Goal: Feedback & Contribution: Contribute content

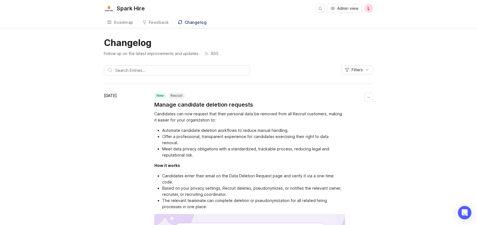
click at [125, 24] on div "Roadmap" at bounding box center [123, 23] width 19 height 4
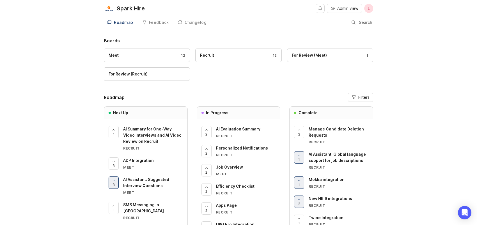
click at [351, 10] on span "Admin view" at bounding box center [348, 9] width 21 height 6
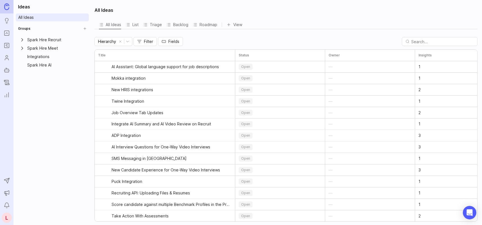
click at [22, 39] on icon "Expand Spark Hire Recruit" at bounding box center [22, 40] width 6 height 6
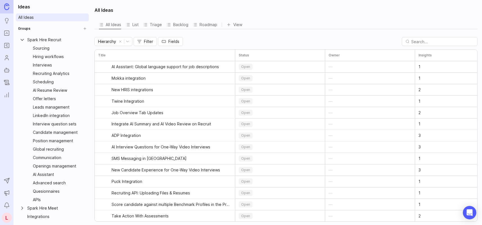
click at [22, 39] on icon "Collapse Spark Hire Recruit" at bounding box center [22, 40] width 6 height 6
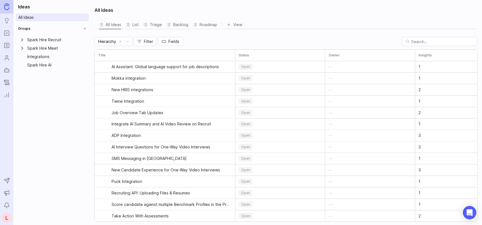
click at [24, 49] on icon "Expand Spark Hire Meet" at bounding box center [22, 48] width 6 height 6
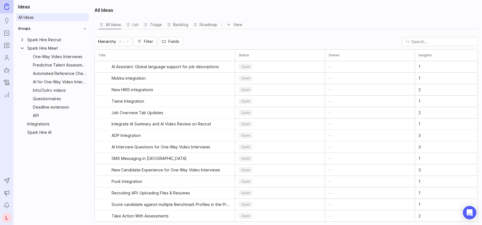
click at [23, 48] on icon "Collapse Spark Hire Meet" at bounding box center [22, 48] width 6 height 6
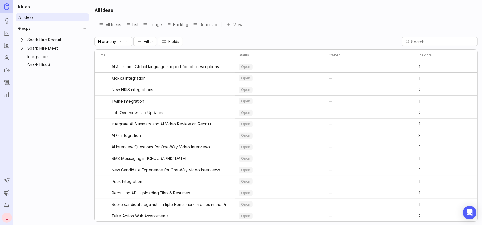
click at [5, 82] on icon "Changelog" at bounding box center [7, 82] width 6 height 7
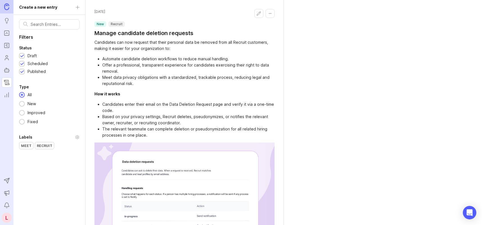
click at [7, 44] on icon "Roadmaps" at bounding box center [7, 45] width 6 height 7
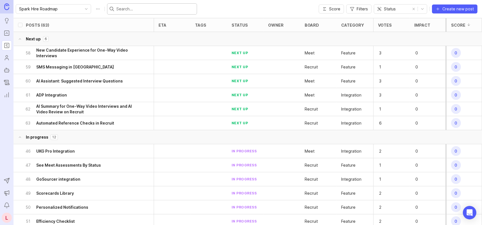
click at [131, 10] on input "text" at bounding box center [155, 9] width 78 height 6
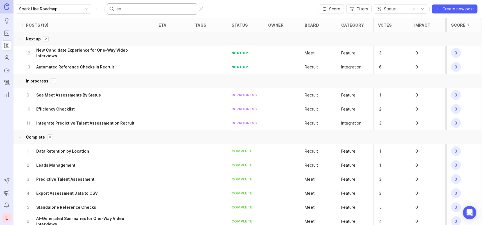
type input "enh"
checkbox input "true"
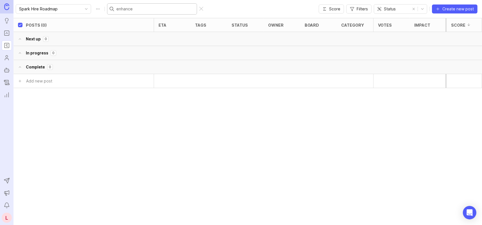
type input "enhanced"
drag, startPoint x: 131, startPoint y: 10, endPoint x: 104, endPoint y: 10, distance: 27.0
click at [107, 10] on div "enhanced" at bounding box center [152, 8] width 90 height 11
checkbox input "false"
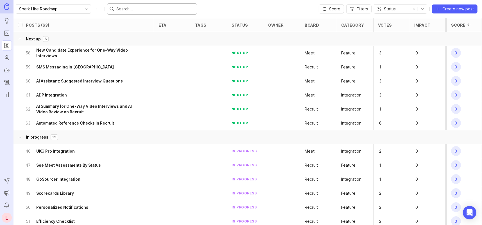
click at [127, 11] on input "text" at bounding box center [155, 9] width 78 height 6
paste input "AI Resume Review: Enhanced Accuracy"
type input "AI Resume Review: Enhanced Accuracy"
checkbox input "true"
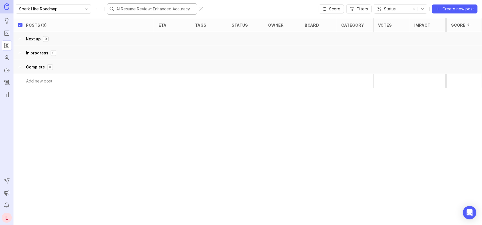
type input "AI Resume Review: Enhanced Accuracy"
click at [199, 9] on div at bounding box center [201, 9] width 4 height 4
checkbox input "false"
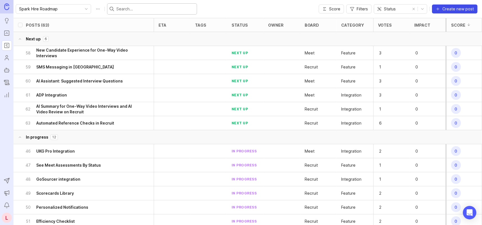
click at [467, 8] on span "Create new post" at bounding box center [457, 9] width 31 height 6
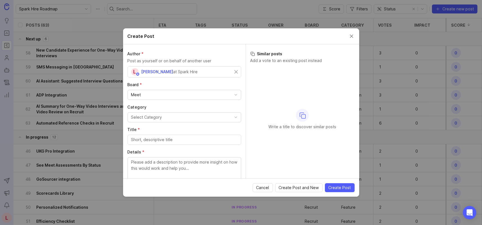
click at [179, 94] on div "Meet" at bounding box center [184, 95] width 113 height 10
click at [178, 118] on input "Title *" at bounding box center [184, 118] width 106 height 6
paste input "AI Resume Review: Enhanced Accuracy"
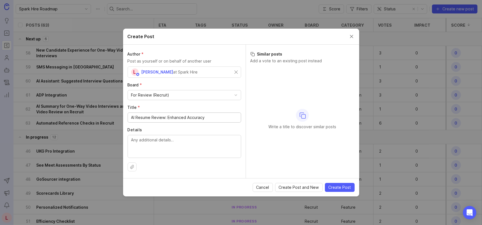
click at [182, 141] on textarea "Details" at bounding box center [184, 146] width 106 height 19
drag, startPoint x: 138, startPoint y: 117, endPoint x: 230, endPoint y: 116, distance: 92.1
click at [230, 115] on input "AI Resume Review: Enhanced Accuracy" at bounding box center [184, 118] width 106 height 6
click at [229, 119] on input "AI Resume Review: Enhanced Accuracy" at bounding box center [184, 118] width 106 height 6
click at [209, 120] on input "AI Resume Review: Enhanced Accuracy" at bounding box center [184, 118] width 106 height 6
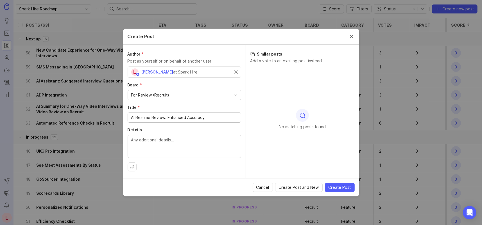
click at [189, 116] on input "AI Resume Review: Enhanced Accuracy" at bounding box center [184, 118] width 106 height 6
click at [225, 119] on input "AI Resume Review: Enhanced accuracy" at bounding box center [184, 118] width 106 height 6
type input "AI Resume Review: Enhanced accuracy"
drag, startPoint x: 140, startPoint y: 62, endPoint x: 211, endPoint y: 61, distance: 70.5
click at [210, 61] on p "Post as yourself or on behalf of another user" at bounding box center [184, 61] width 113 height 6
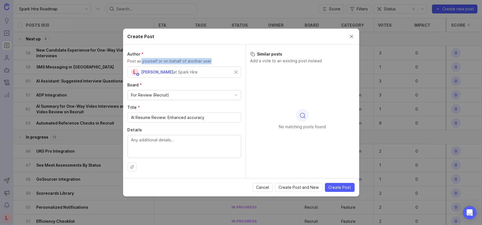
click at [211, 61] on p "Post as yourself or on behalf of another user" at bounding box center [184, 61] width 113 height 6
click at [182, 143] on textarea "Details" at bounding box center [184, 146] width 106 height 19
click at [195, 139] on textarea "Details" at bounding box center [184, 146] width 106 height 19
paste textarea "AI Resume Review just got even better. Building on the trusted accuracy recruit…"
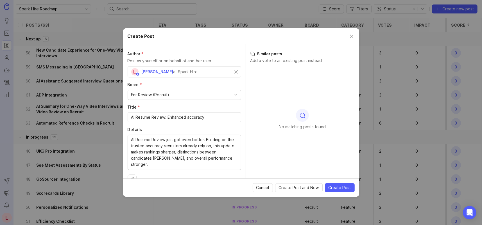
drag, startPoint x: 131, startPoint y: 139, endPoint x: 165, endPoint y: 139, distance: 34.0
click at [165, 139] on textarea "AI Resume Review just got even better. Building on the trusted accuracy recruit…" at bounding box center [184, 152] width 106 height 31
paste textarea "AI Resume Review"
type textarea "Building on the trusted accuracy recruiters already rely on, this AI Resume Rev…"
click at [233, 159] on div "Building on the trusted accuracy recruiters already rely on, this AI Resume Rev…" at bounding box center [184, 152] width 113 height 35
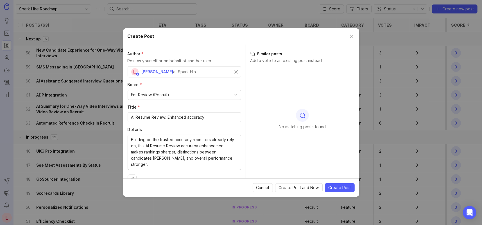
click at [229, 156] on textarea "Building on the trusted accuracy recruiters already rely on, this AI Resume Rev…" at bounding box center [184, 152] width 106 height 31
click at [145, 146] on textarea "Building on the trusted accuracy recruiters already rely on, this AI Resume Rev…" at bounding box center [184, 152] width 106 height 31
click at [337, 188] on span "Create Post" at bounding box center [339, 188] width 22 height 6
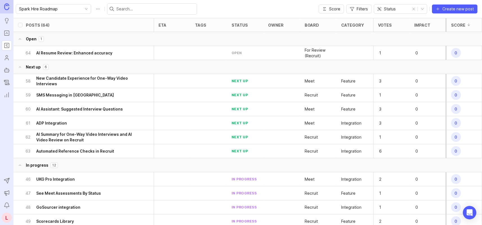
click at [133, 53] on div "64 AI Resume Review: Enhanced accuracy" at bounding box center [82, 53] width 112 height 14
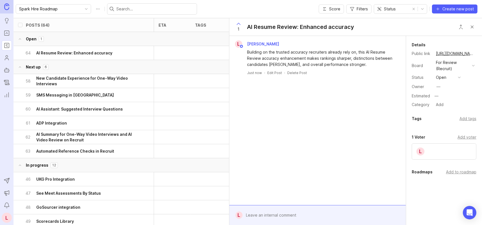
click at [120, 12] on div at bounding box center [152, 8] width 90 height 11
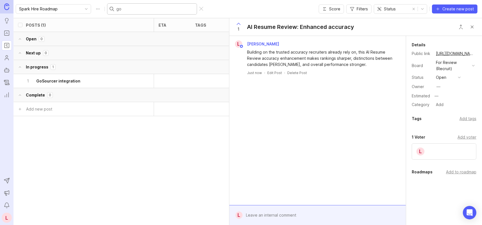
type input "go"
click at [68, 78] on h6 "GoSourcer integration" at bounding box center [58, 81] width 44 height 6
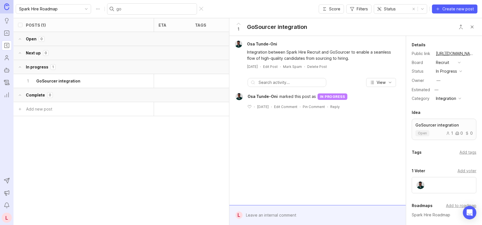
click at [448, 53] on link "https://sparkhire.canny.io/recruit/p/gosourcer-integration" at bounding box center [455, 53] width 42 height 7
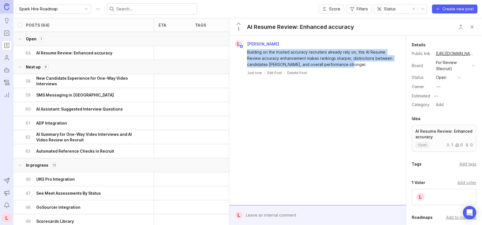
click at [363, 60] on div "Building on the trusted accuracy recruiters already rely on, this AI Resume Rev…" at bounding box center [320, 58] width 147 height 19
click at [362, 65] on div "Building on the trusted accuracy recruiters already rely on, this AI Resume Rev…" at bounding box center [320, 58] width 147 height 19
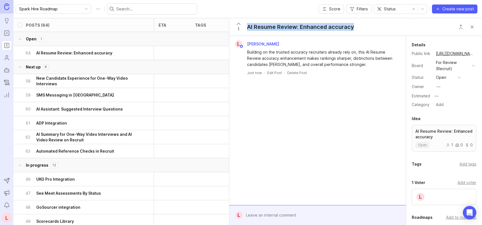
drag, startPoint x: 356, startPoint y: 27, endPoint x: 248, endPoint y: 31, distance: 107.9
click at [248, 31] on div "1 AI Resume Review: Enhanced accuracy" at bounding box center [355, 27] width 252 height 18
copy div "AI Resume Review: Enhanced accuracy"
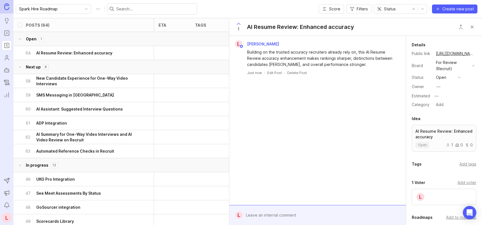
click at [353, 63] on div "Building on the trusted accuracy recruiters already rely on, this AI Resume Rev…" at bounding box center [320, 58] width 147 height 19
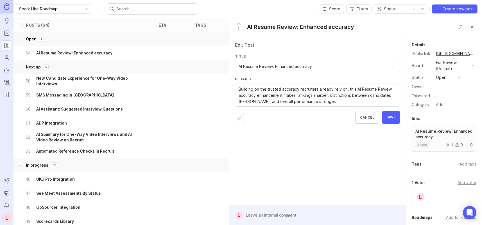
drag, startPoint x: 239, startPoint y: 86, endPoint x: 326, endPoint y: 102, distance: 88.7
paste textarea "delivers sharper rankings, clearer distinctions between candidates, and stronge…"
click at [359, 102] on textarea "Building on the trusted accuracy recruiters already rely on, this AI Resume Rev…" at bounding box center [317, 95] width 158 height 19
click at [358, 102] on textarea "Building on the trusted accuracy recruiters already rely on, this AI Resume Rev…" at bounding box center [317, 95] width 158 height 19
click at [331, 101] on textarea "Building on the trusted accuracy recruiters already rely on, this AI Resume Rev…" at bounding box center [317, 95] width 158 height 19
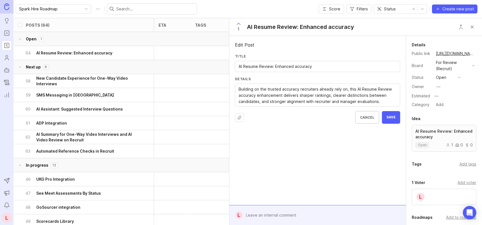
type textarea "Building on the trusted accuracy recruiters already rely on, this AI Resume Rev…"
click at [393, 117] on span "Save" at bounding box center [390, 117] width 9 height 5
click at [447, 79] on button "open" at bounding box center [448, 77] width 28 height 7
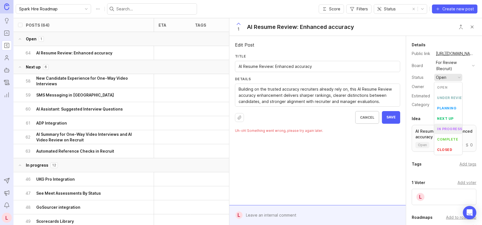
click at [451, 129] on div "in progress" at bounding box center [449, 129] width 25 height 5
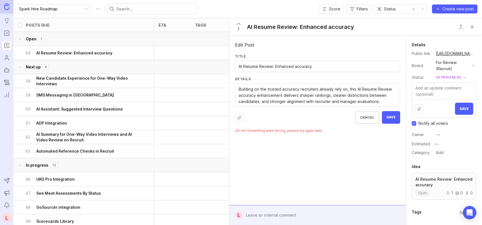
drag, startPoint x: 388, startPoint y: 102, endPoint x: 233, endPoint y: 89, distance: 156.4
click at [394, 119] on span "Save" at bounding box center [390, 117] width 9 height 5
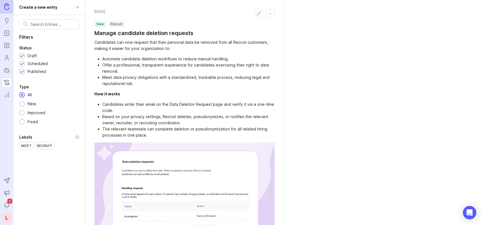
click at [7, 45] on icon "Roadmaps" at bounding box center [7, 45] width 6 height 7
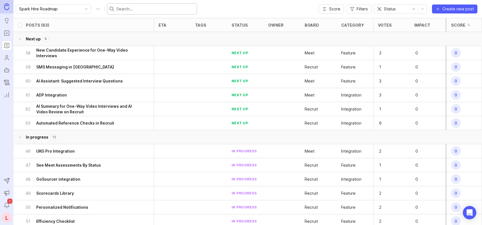
click at [133, 8] on input "text" at bounding box center [155, 9] width 78 height 6
click at [6, 205] on icon "Notifications" at bounding box center [7, 205] width 6 height 7
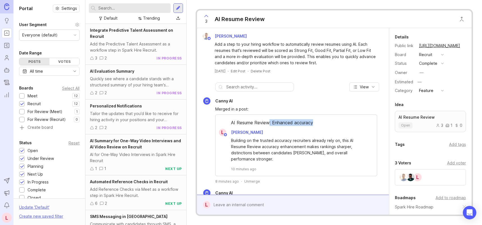
drag, startPoint x: 269, startPoint y: 120, endPoint x: 335, endPoint y: 118, distance: 66.0
click at [335, 118] on div "AI Resume Review: Enhanced accuracy L Laura Dominoni Building on the trusted ac…" at bounding box center [296, 146] width 162 height 62
click at [336, 118] on div "AI Resume Review: Enhanced accuracy L Laura Dominoni Building on the trusted ac…" at bounding box center [296, 146] width 162 height 62
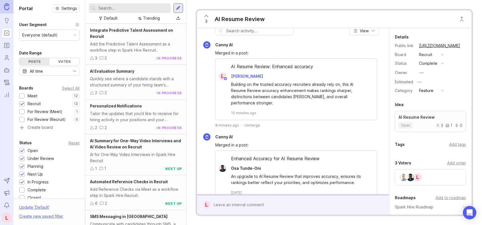
scroll to position [84, 0]
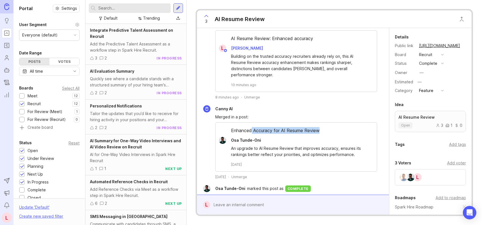
drag, startPoint x: 251, startPoint y: 131, endPoint x: 327, endPoint y: 130, distance: 76.1
click at [327, 130] on div "Enhanced Accuracy for AI Resume Review" at bounding box center [295, 132] width 161 height 10
drag, startPoint x: 257, startPoint y: 151, endPoint x: 308, endPoint y: 151, distance: 50.8
click at [308, 151] on div "An upgrade to AI Resume Review that improves accuracy, ensures its rankings bet…" at bounding box center [299, 151] width 137 height 12
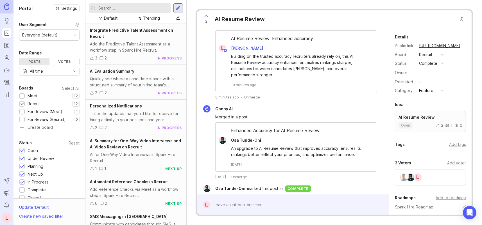
click at [313, 155] on div "An upgrade to AI Resume Review that improves accuracy, ensures its rankings bet…" at bounding box center [299, 151] width 137 height 12
drag, startPoint x: 274, startPoint y: 147, endPoint x: 356, endPoint y: 149, distance: 82.0
click at [356, 147] on div "An upgrade to AI Resume Review that improves accuracy, ensures its rankings bet…" at bounding box center [299, 151] width 137 height 12
click at [360, 153] on div "An upgrade to AI Resume Review that improves accuracy, ensures its rankings bet…" at bounding box center [299, 151] width 137 height 12
click at [300, 156] on div "An upgrade to AI Resume Review that improves accuracy, ensures its rankings bet…" at bounding box center [299, 151] width 137 height 12
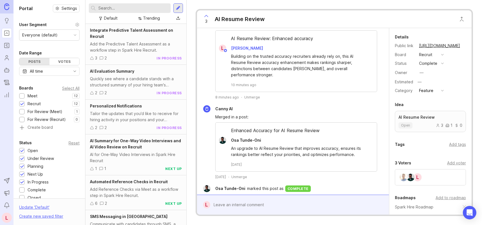
click at [250, 97] on div "Unmerge" at bounding box center [252, 97] width 16 height 5
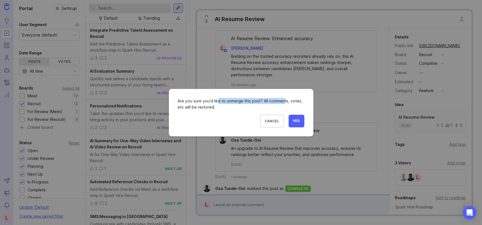
drag, startPoint x: 217, startPoint y: 99, endPoint x: 284, endPoint y: 99, distance: 66.8
click at [284, 99] on div "Are you sure you'd like to unmerge this post? All comments, votes, etc will be …" at bounding box center [241, 104] width 126 height 12
click at [288, 103] on div "Are you sure you'd like to unmerge this post? All comments, votes, etc will be …" at bounding box center [241, 104] width 126 height 12
click at [296, 117] on button "Yes" at bounding box center [296, 121] width 16 height 13
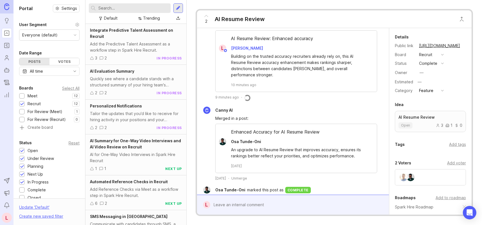
scroll to position [0, 0]
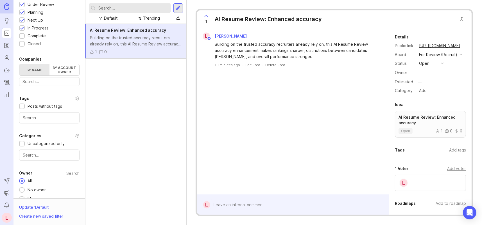
scroll to position [161, 0]
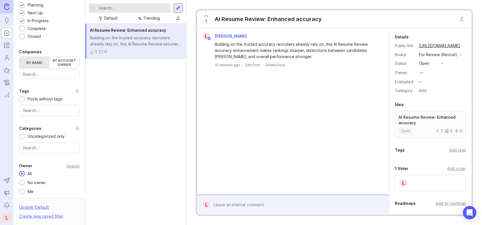
click at [437, 45] on link "https://sparkhire.canny.io/for-review-recruit/p/ai-resume-review-enhanced-accur…" at bounding box center [439, 45] width 44 height 7
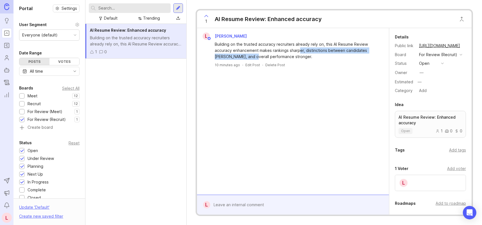
drag, startPoint x: 285, startPoint y: 53, endPoint x: 300, endPoint y: 53, distance: 15.2
click at [300, 53] on div "Building on the trusted accuracy recruiters already rely on, this AI Resume Rev…" at bounding box center [296, 50] width 163 height 19
click at [300, 55] on div "Building on the trusted accuracy recruiters already rely on, this AI Resume Rev…" at bounding box center [296, 50] width 163 height 19
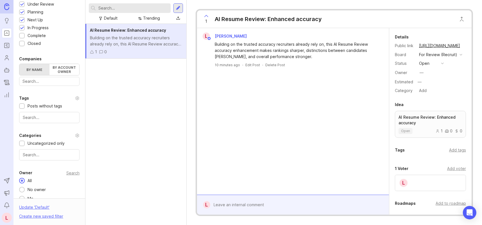
scroll to position [161, 0]
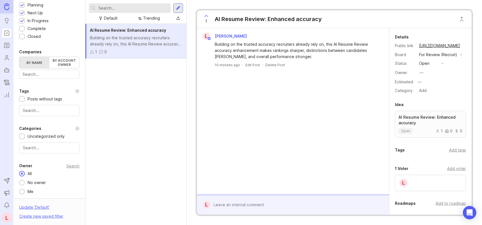
click at [140, 9] on input "text" at bounding box center [133, 8] width 70 height 6
click at [120, 10] on input "text" at bounding box center [133, 8] width 70 height 6
type input "ai resume review"
click at [150, 37] on div "Building on the trusted accuracy recruiters already rely on, this AI Resume Rev…" at bounding box center [136, 41] width 92 height 12
click at [435, 67] on button "open" at bounding box center [431, 63] width 28 height 7
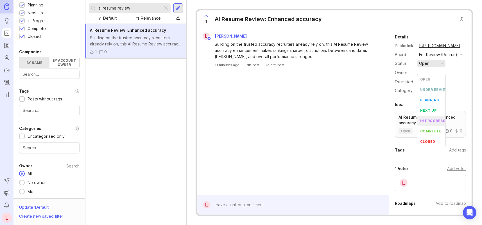
drag, startPoint x: 295, startPoint y: 89, endPoint x: 251, endPoint y: 73, distance: 47.2
click at [295, 89] on div "L Laura Dominoni Building on the trusted accuracy recruiters already rely on, t…" at bounding box center [293, 111] width 192 height 167
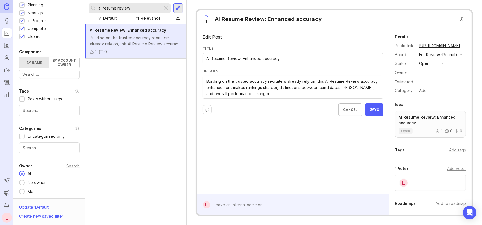
drag, startPoint x: 255, startPoint y: 93, endPoint x: 196, endPoint y: 75, distance: 62.1
paste textarea "delivers sharper rankings, clearer distinctions between candidates, and stronge…"
type textarea "Building on the trusted accuracy recruiters already rely on, this AI Resume Rev…"
click at [378, 111] on span "Save" at bounding box center [373, 109] width 9 height 5
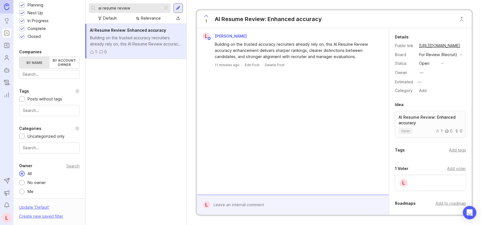
click at [456, 58] on div "For Review (Recruit)" at bounding box center [440, 54] width 47 height 7
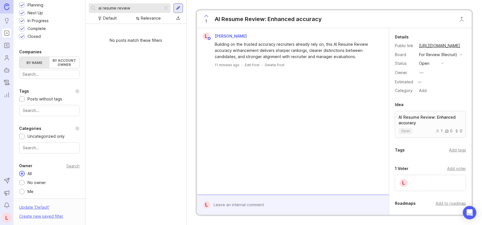
click at [441, 67] on button "open" at bounding box center [431, 63] width 28 height 7
click at [433, 117] on progress "in progress" at bounding box center [431, 121] width 28 height 10
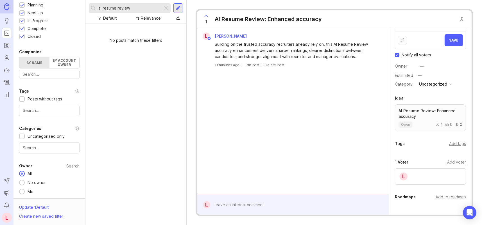
scroll to position [56, 0]
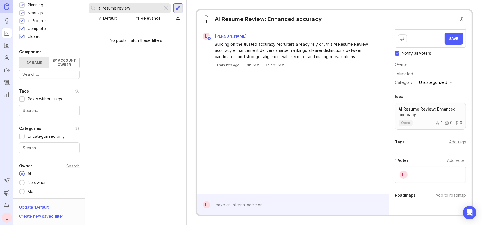
click at [451, 195] on div "Add to roadmap" at bounding box center [450, 195] width 30 height 6
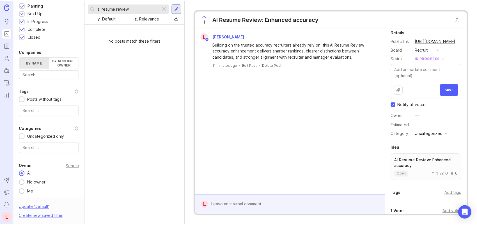
scroll to position [0, 0]
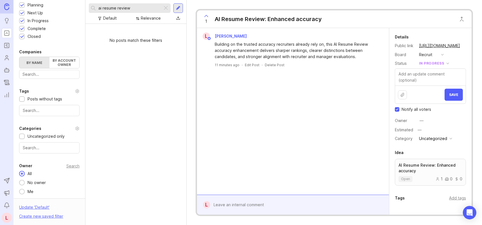
click at [456, 96] on button "Save" at bounding box center [453, 95] width 18 height 12
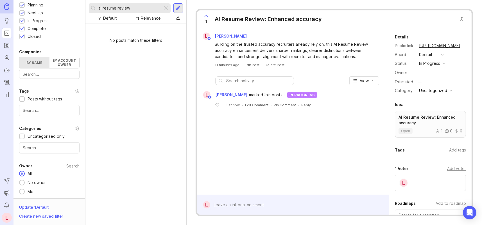
click at [428, 45] on link "https://sparkhire.canny.io/recruit/p/ai-resume-review-enhanced-accuracy" at bounding box center [439, 45] width 44 height 7
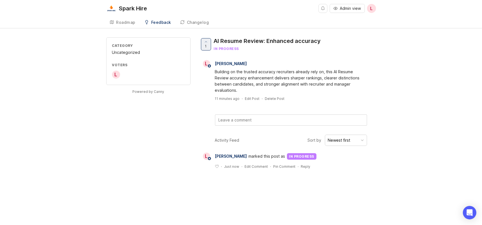
click at [158, 23] on div "Feedback" at bounding box center [161, 23] width 20 height 4
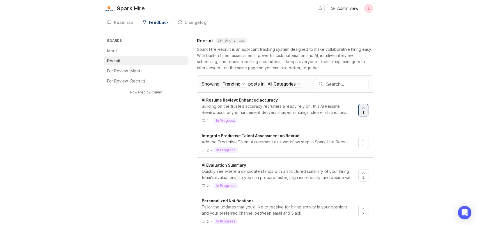
click at [137, 70] on p "For Review (Meet)" at bounding box center [124, 71] width 35 height 6
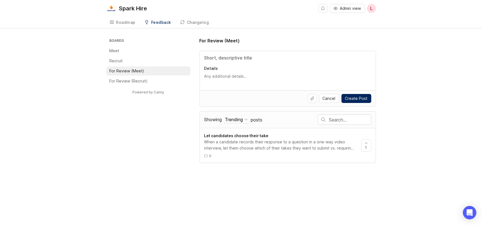
click at [145, 80] on p "For Review (Recruit)" at bounding box center [129, 81] width 38 height 6
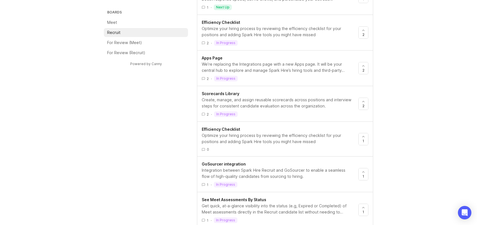
scroll to position [314, 0]
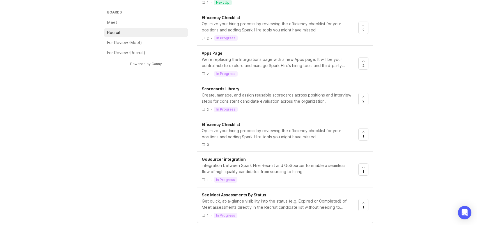
click at [277, 172] on div "Integration between Spark Hire Recruit and GoSourcer to enable a seamless flow …" at bounding box center [278, 169] width 152 height 12
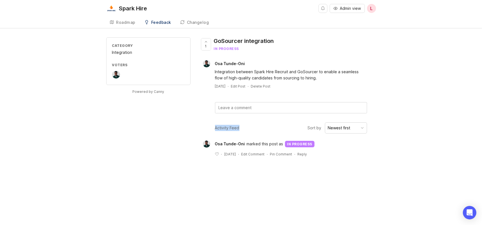
drag, startPoint x: 215, startPoint y: 128, endPoint x: 250, endPoint y: 128, distance: 35.1
click at [250, 128] on div "Activity Feed Sort by Newest first" at bounding box center [287, 127] width 176 height 11
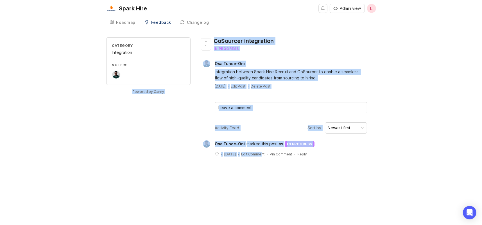
drag, startPoint x: 273, startPoint y: 154, endPoint x: 100, endPoint y: 202, distance: 180.0
click at [100, 202] on div "Spark Hire Admin view L Roadmap Feedback Recruit 13 Changelog Category Integrat…" at bounding box center [241, 112] width 482 height 225
click at [112, 164] on div "Category Integration Voters Powered by Canny 1 GoSourcer integration in progres…" at bounding box center [241, 101] width 270 height 128
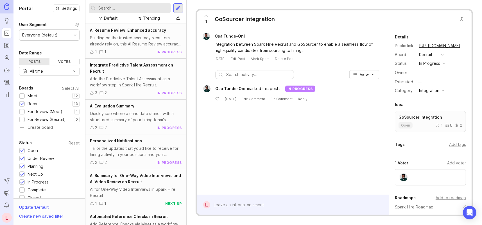
click at [123, 6] on input "text" at bounding box center [133, 8] width 70 height 6
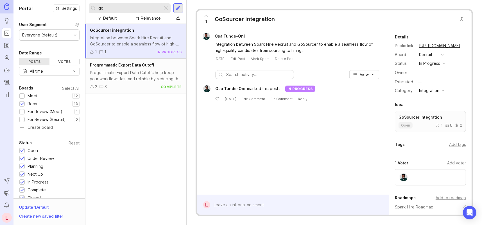
click at [145, 37] on div "Integration between Spark Hire Recruit and GoSourcer to enable a seamless flow …" at bounding box center [136, 41] width 92 height 12
click at [434, 62] on div "in progress" at bounding box center [429, 63] width 21 height 6
click at [462, 70] on div "Details Public link https://sparkhire.canny.io/recruit/p/gosourcer-integration …" at bounding box center [430, 64] width 82 height 61
click at [120, 8] on input "go" at bounding box center [129, 8] width 62 height 6
type input "g"
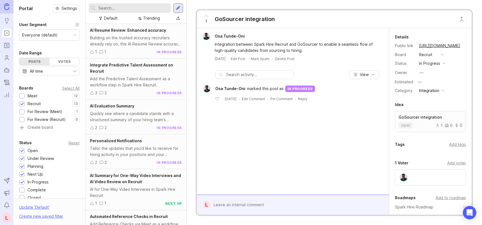
click at [120, 8] on input "text" at bounding box center [133, 8] width 70 height 6
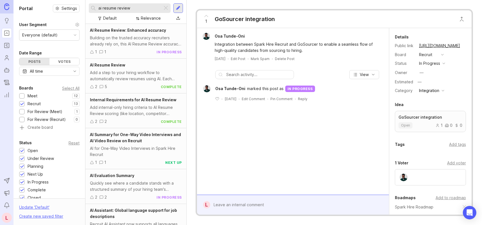
type input "ai resume review"
click at [149, 38] on div "Building on the trusted accuracy recruiters already rely on, this AI Resume Rev…" at bounding box center [136, 41] width 92 height 12
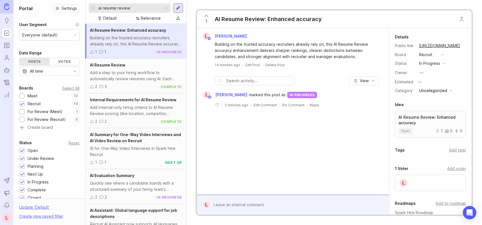
click at [429, 45] on link "https://sparkhire.canny.io/recruit/p/ai-resume-review-enhanced-accuracy" at bounding box center [439, 45] width 44 height 7
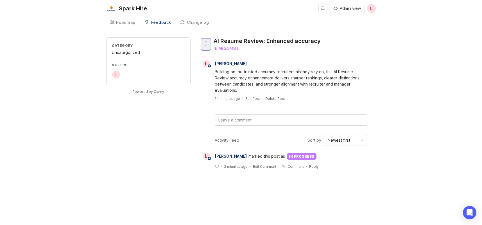
click at [125, 23] on div "Roadmap" at bounding box center [125, 23] width 19 height 4
